Goal: Entertainment & Leisure: Consume media (video, audio)

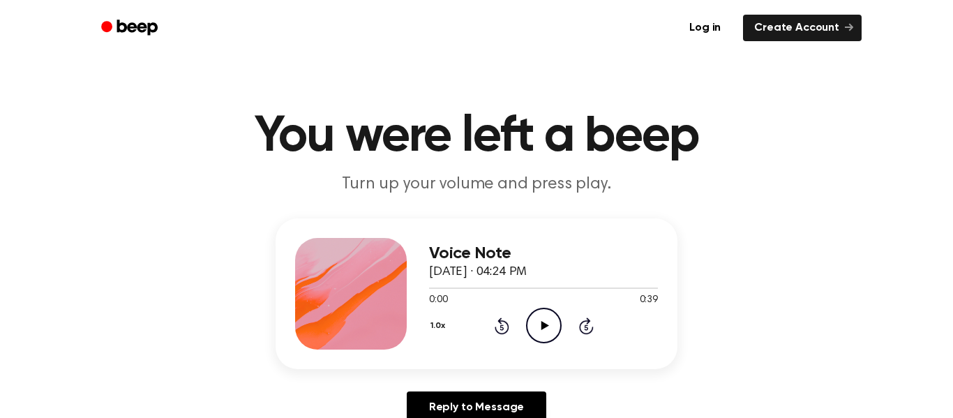
click at [527, 327] on circle at bounding box center [544, 325] width 34 height 34
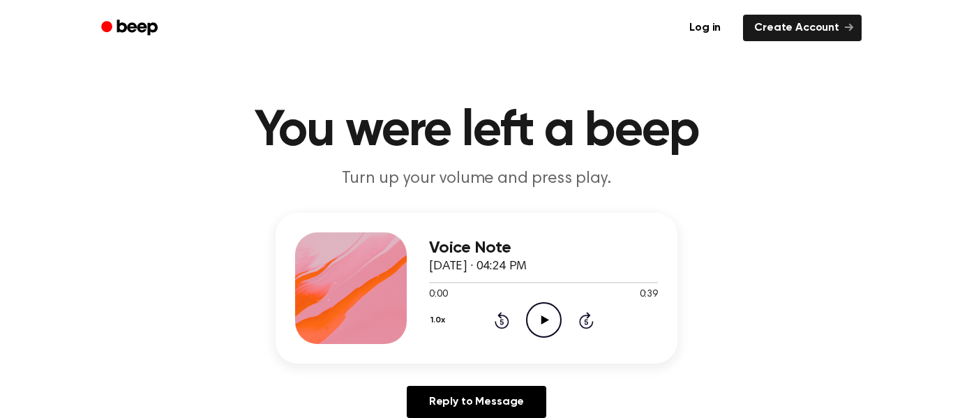
click at [442, 324] on button "1.0x" at bounding box center [439, 320] width 21 height 24
click at [370, 408] on div "Voice Note [DATE] · 04:24 PM 0:00 0:39 Your browser does not support the [objec…" at bounding box center [477, 321] width 920 height 216
click at [436, 318] on button "1.0x" at bounding box center [439, 320] width 21 height 24
click at [440, 386] on div "0.8x" at bounding box center [448, 378] width 26 height 15
click at [543, 310] on icon "Play Audio" at bounding box center [544, 320] width 36 height 36
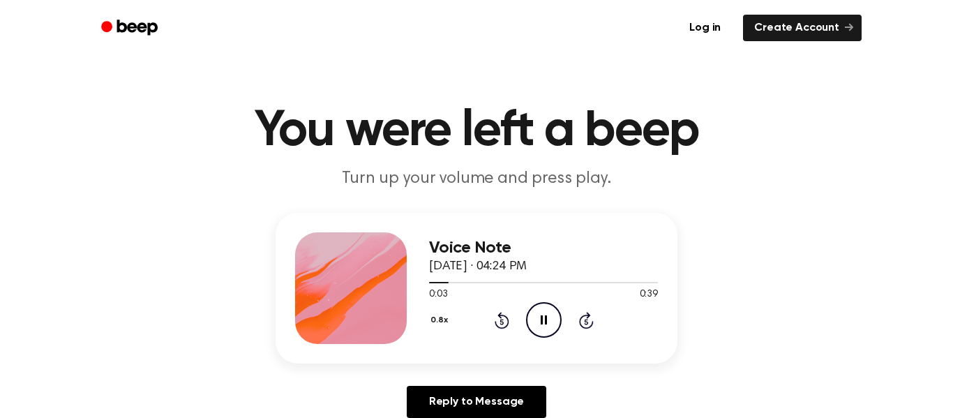
click at [448, 315] on button "0.8x" at bounding box center [441, 320] width 24 height 24
click at [451, 397] on span "1.0x" at bounding box center [451, 404] width 17 height 15
click at [534, 324] on icon "Pause Audio" at bounding box center [544, 320] width 36 height 36
click at [534, 324] on icon "Play Audio" at bounding box center [544, 320] width 36 height 36
click at [534, 324] on icon "Pause Audio" at bounding box center [544, 320] width 36 height 36
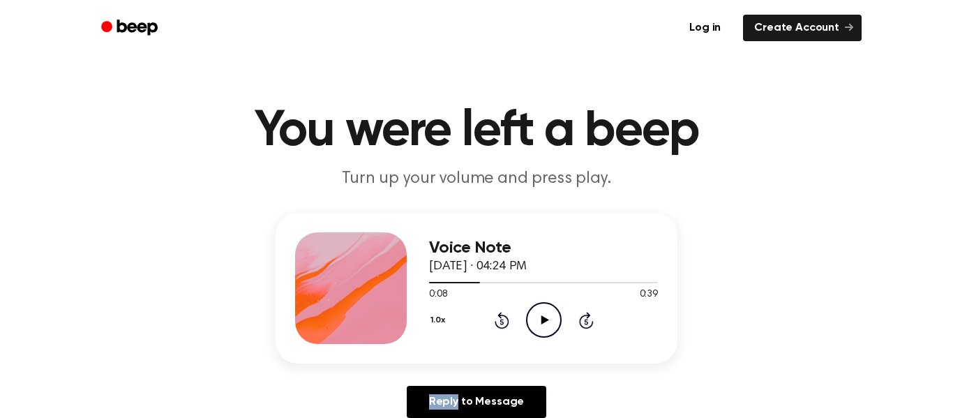
click at [534, 324] on icon "Play Audio" at bounding box center [544, 320] width 36 height 36
click at [534, 324] on icon "Pause Audio" at bounding box center [544, 320] width 36 height 36
